Goal: Task Accomplishment & Management: Use online tool/utility

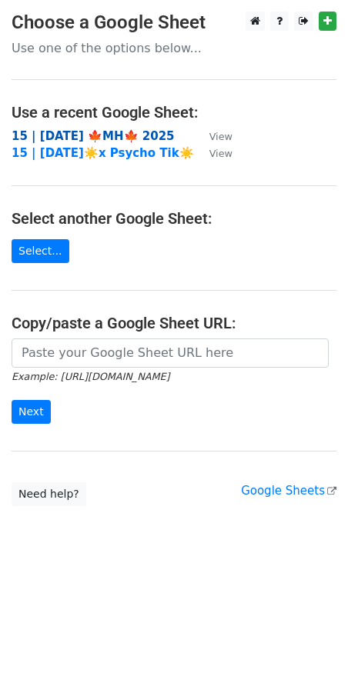
click at [126, 131] on strong "15 | OCT 1 🍁MH🍁 2025" at bounding box center [93, 136] width 163 height 14
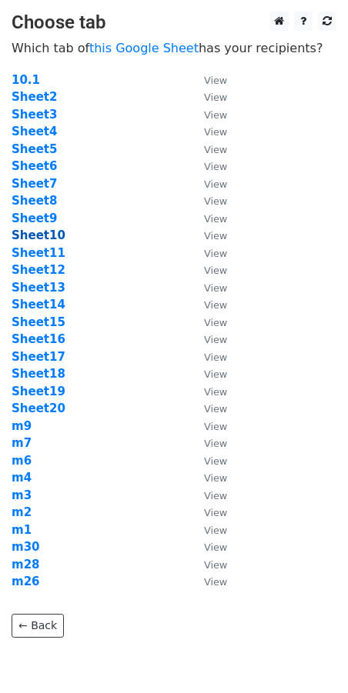
click at [45, 238] on strong "Sheet10" at bounding box center [39, 235] width 54 height 14
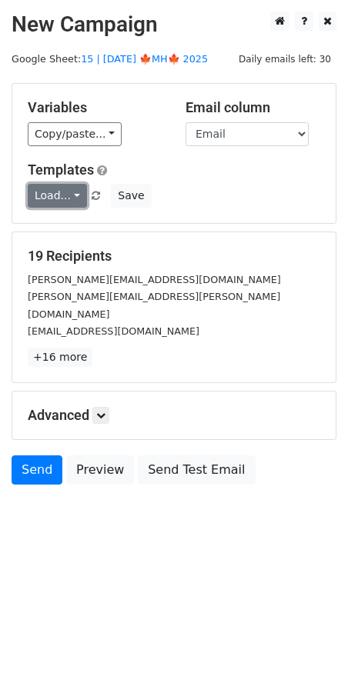
click at [52, 202] on link "Load..." at bounding box center [57, 196] width 59 height 24
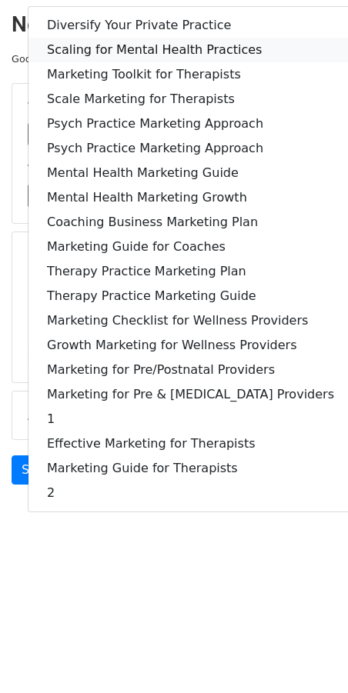
click at [141, 55] on link "Scaling for Mental Health Practices" at bounding box center [190, 50] width 324 height 25
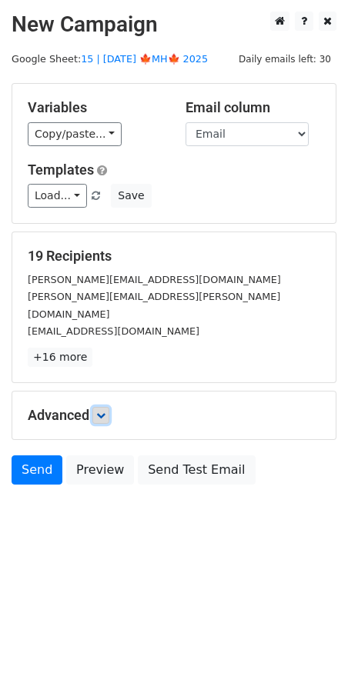
click at [104, 411] on icon at bounding box center [100, 415] width 9 height 9
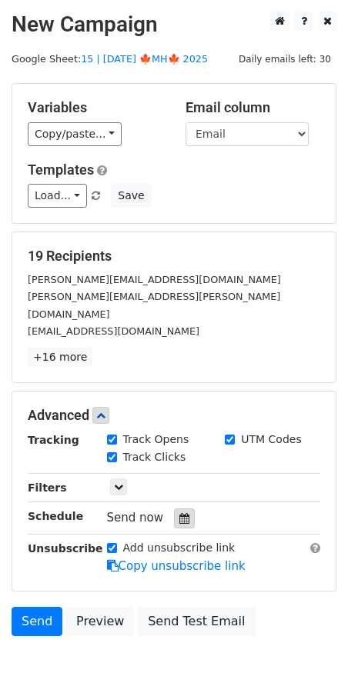
click at [179, 513] on icon at bounding box center [184, 518] width 10 height 11
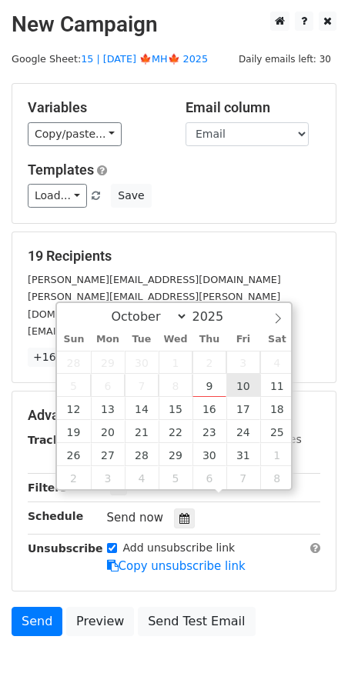
type input "2025-10-10 12:00"
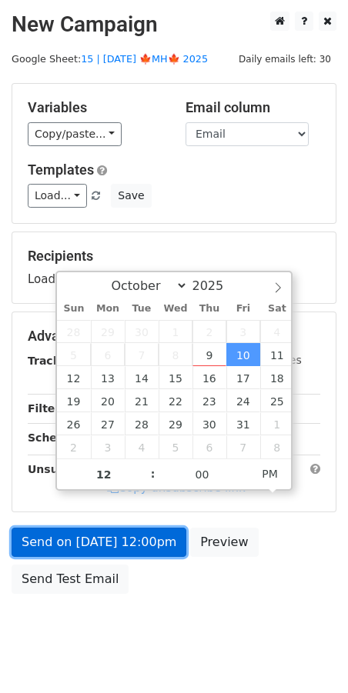
click at [159, 539] on link "Send on Oct 10 at 12:00pm" at bounding box center [99, 542] width 175 height 29
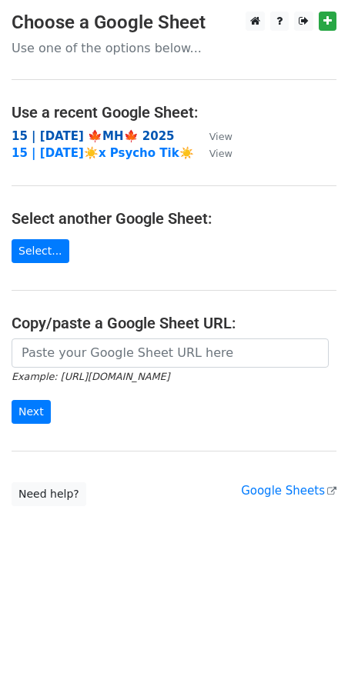
click at [111, 135] on strong "15 | [DATE] 🍁MH🍁 2025" at bounding box center [93, 136] width 163 height 14
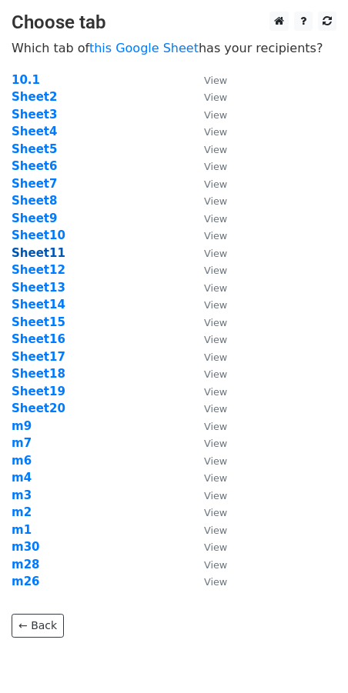
click at [47, 256] on strong "Sheet11" at bounding box center [39, 253] width 54 height 14
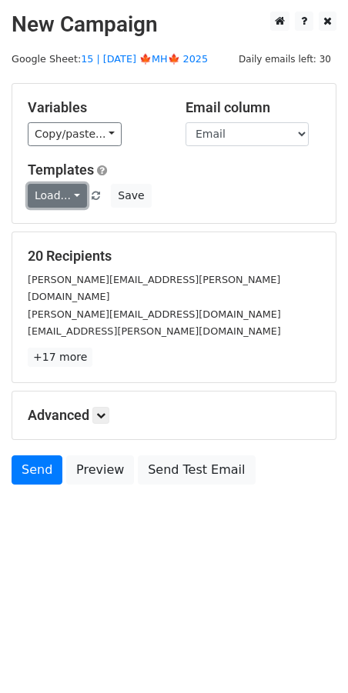
click at [58, 202] on link "Load..." at bounding box center [57, 196] width 59 height 24
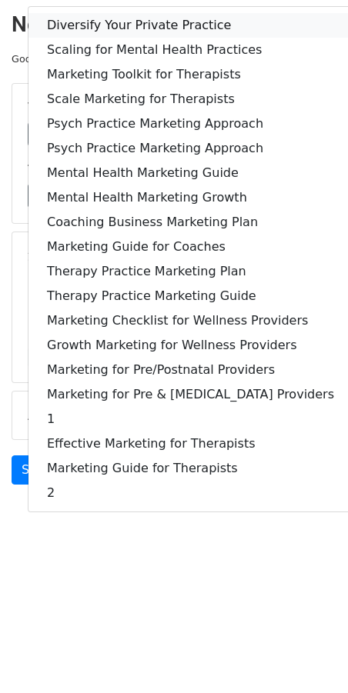
click at [100, 22] on link "Diversify Your Private Practice" at bounding box center [190, 25] width 324 height 25
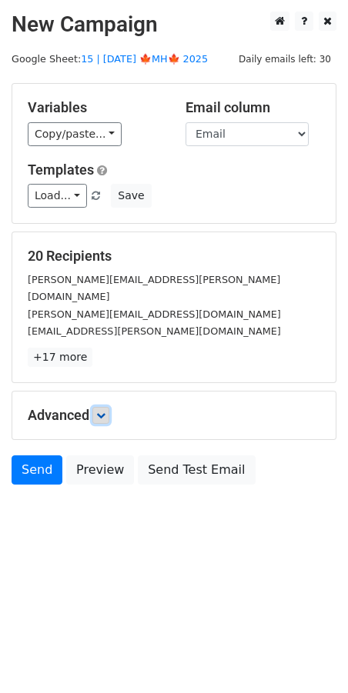
click at [105, 411] on icon at bounding box center [100, 415] width 9 height 9
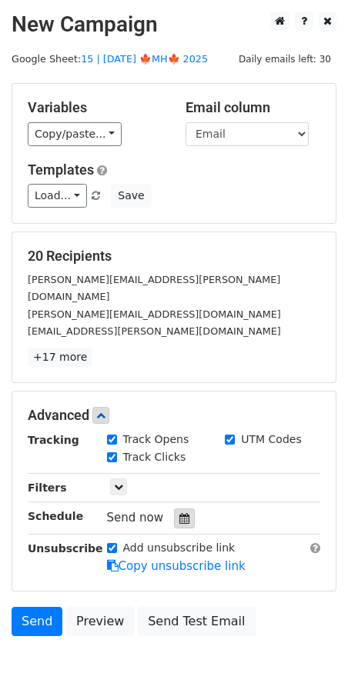
click at [181, 513] on icon at bounding box center [184, 518] width 10 height 11
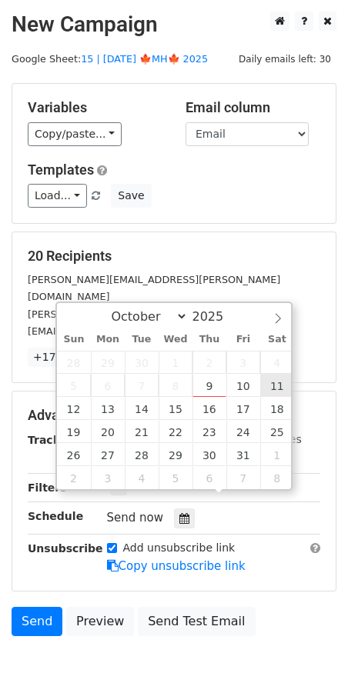
type input "2025-10-11 12:00"
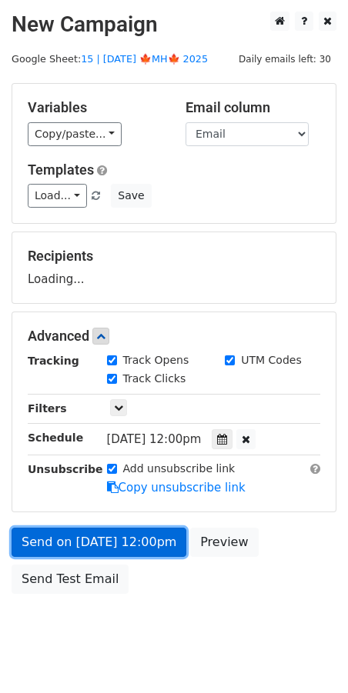
click at [159, 532] on link "Send on Oct 11 at 12:00pm" at bounding box center [99, 542] width 175 height 29
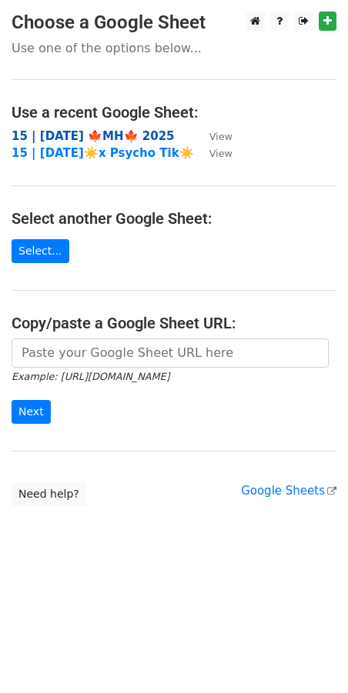
click at [122, 138] on strong "15 | [DATE] 🍁MH🍁 2025" at bounding box center [93, 136] width 163 height 14
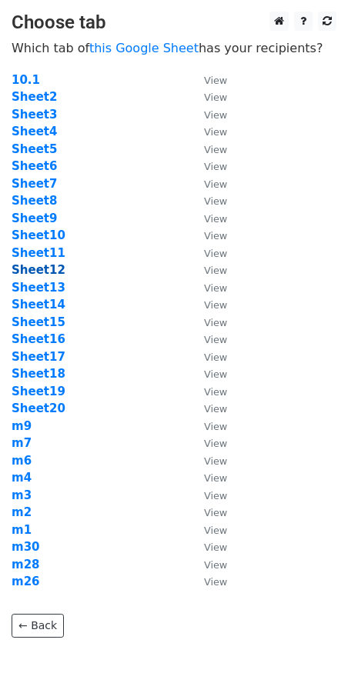
click at [48, 271] on strong "Sheet12" at bounding box center [39, 270] width 54 height 14
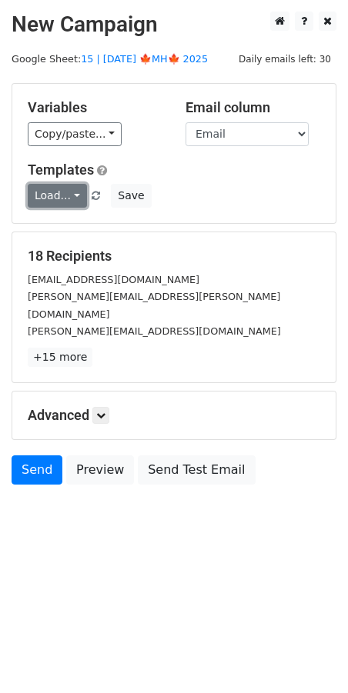
click at [55, 204] on link "Load..." at bounding box center [57, 196] width 59 height 24
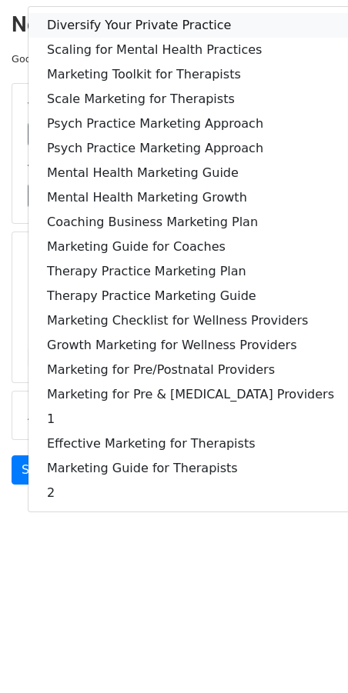
click at [125, 22] on link "Diversify Your Private Practice" at bounding box center [190, 25] width 324 height 25
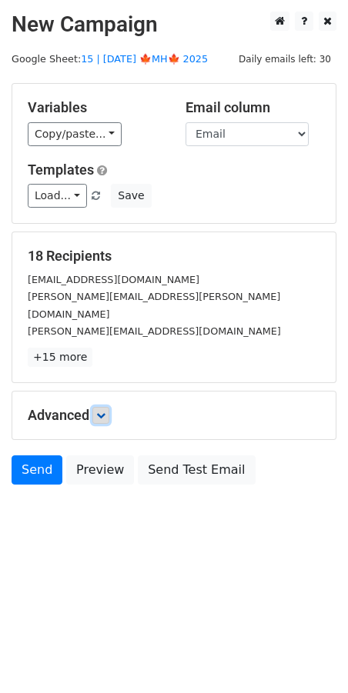
click at [103, 411] on icon at bounding box center [100, 415] width 9 height 9
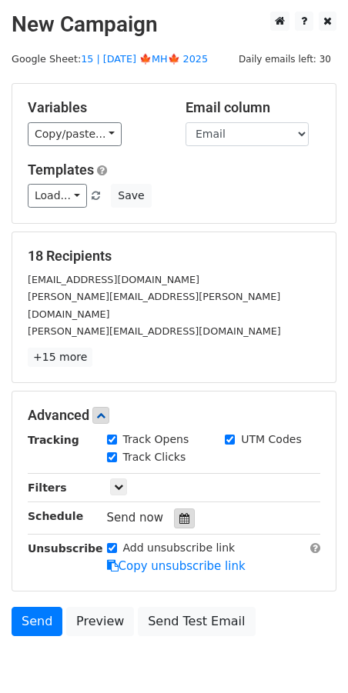
click at [179, 513] on icon at bounding box center [184, 518] width 10 height 11
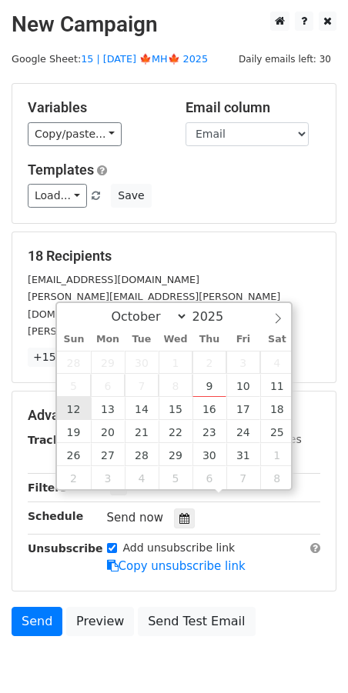
type input "2025-10-12 12:00"
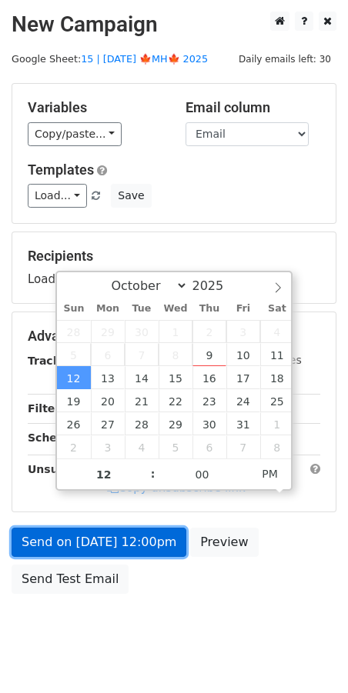
click at [95, 540] on link "Send on Oct 12 at 12:00pm" at bounding box center [99, 542] width 175 height 29
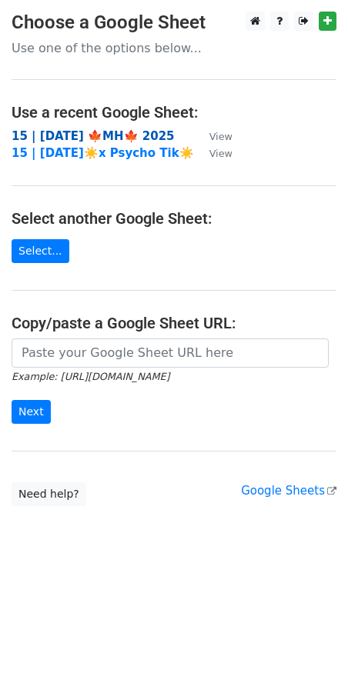
click at [124, 130] on strong "15 | [DATE] 🍁MH🍁 2025" at bounding box center [93, 136] width 163 height 14
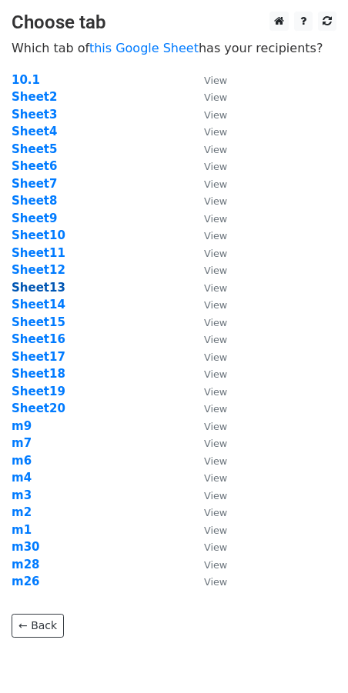
click at [44, 288] on strong "Sheet13" at bounding box center [39, 288] width 54 height 14
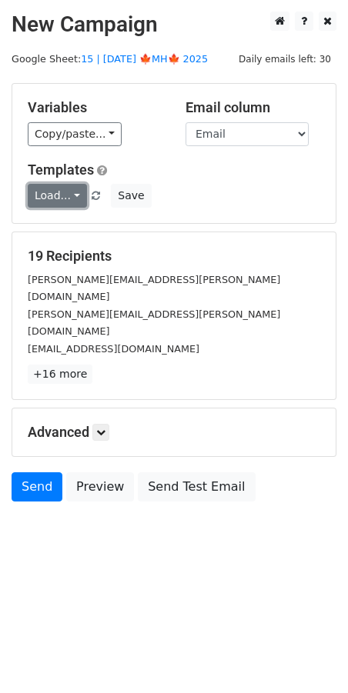
click at [62, 190] on link "Load..." at bounding box center [57, 196] width 59 height 24
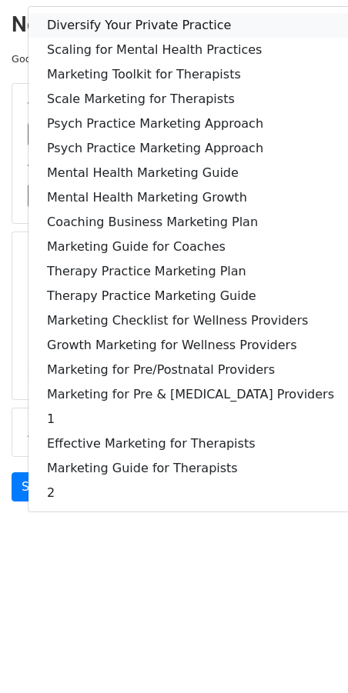
click at [134, 23] on link "Diversify Your Private Practice" at bounding box center [190, 25] width 324 height 25
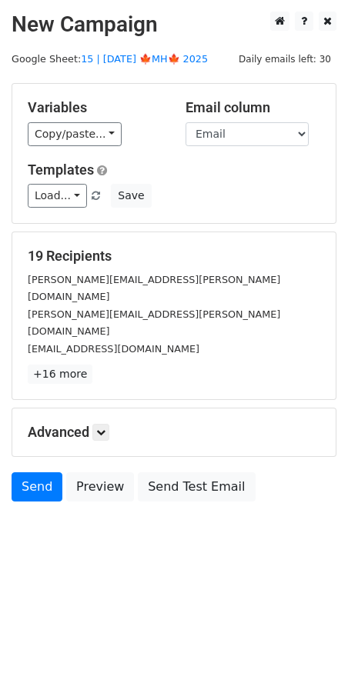
click at [120, 424] on h5 "Advanced" at bounding box center [174, 432] width 292 height 17
click at [105, 428] on icon at bounding box center [100, 432] width 9 height 9
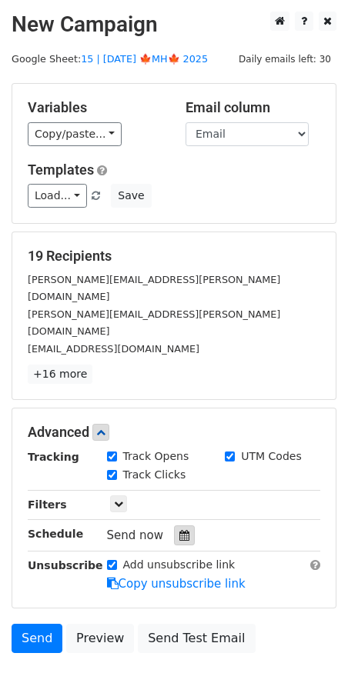
click at [179, 530] on icon at bounding box center [184, 535] width 10 height 11
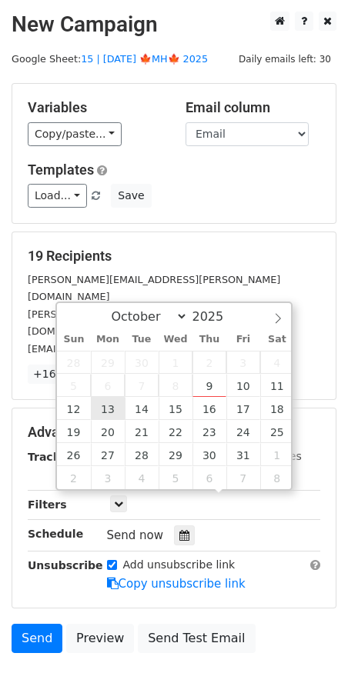
type input "2025-10-13 12:00"
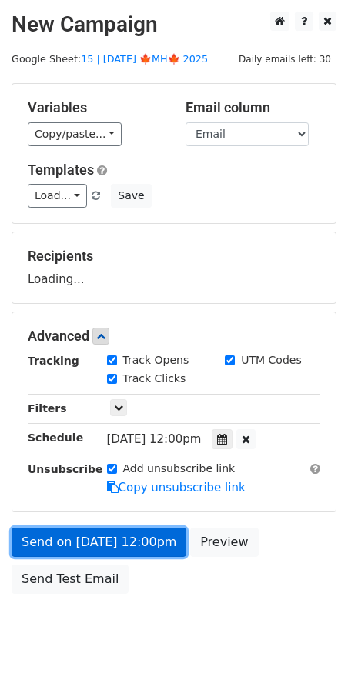
click at [118, 542] on link "Send on Oct 13 at 12:00pm" at bounding box center [99, 542] width 175 height 29
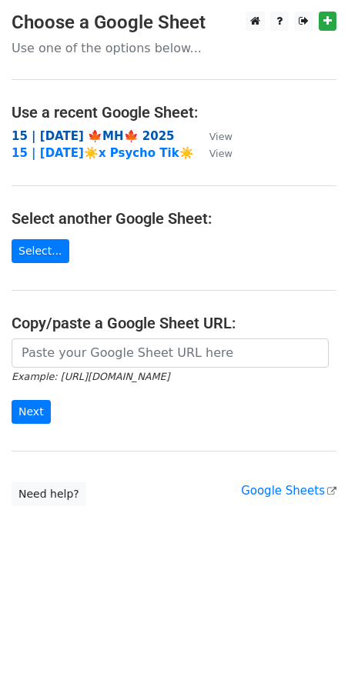
click at [112, 132] on strong "15 | [DATE] 🍁MH🍁 2025" at bounding box center [93, 136] width 163 height 14
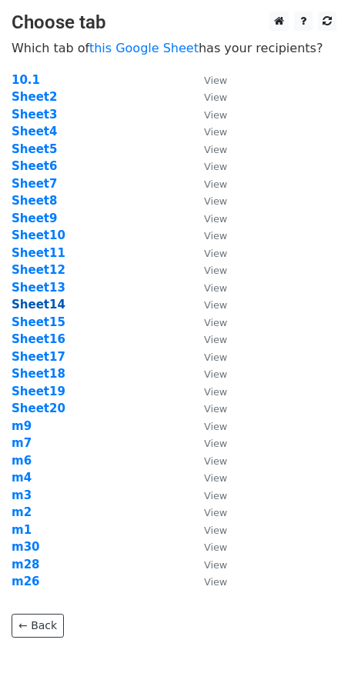
click at [44, 306] on strong "Sheet14" at bounding box center [39, 305] width 54 height 14
